Goal: Task Accomplishment & Management: Use online tool/utility

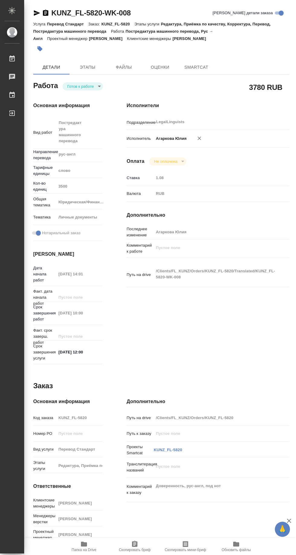
type textarea "x"
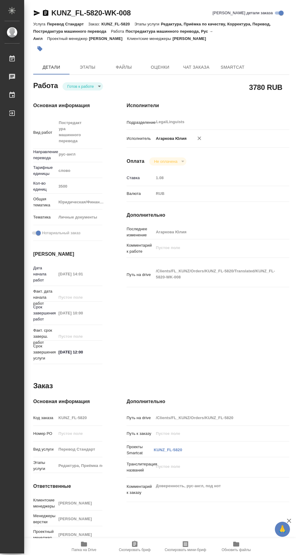
type textarea "x"
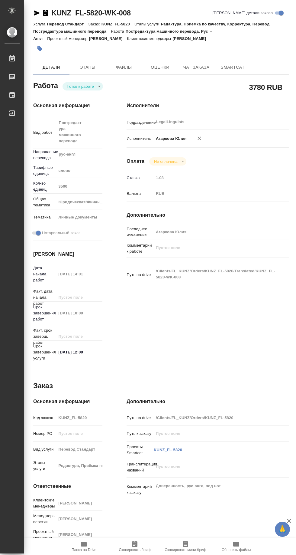
type textarea "x"
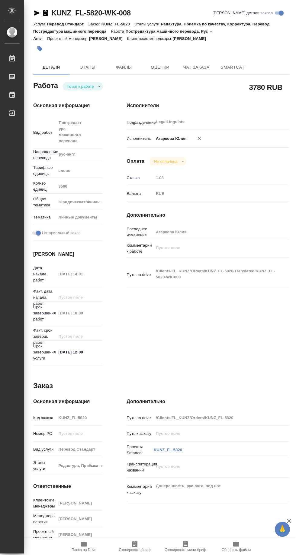
click at [36, 14] on icon "button" at bounding box center [37, 12] width 6 height 5
click at [88, 549] on span "Папка на Drive" at bounding box center [84, 549] width 25 height 4
